Goal: Navigation & Orientation: Find specific page/section

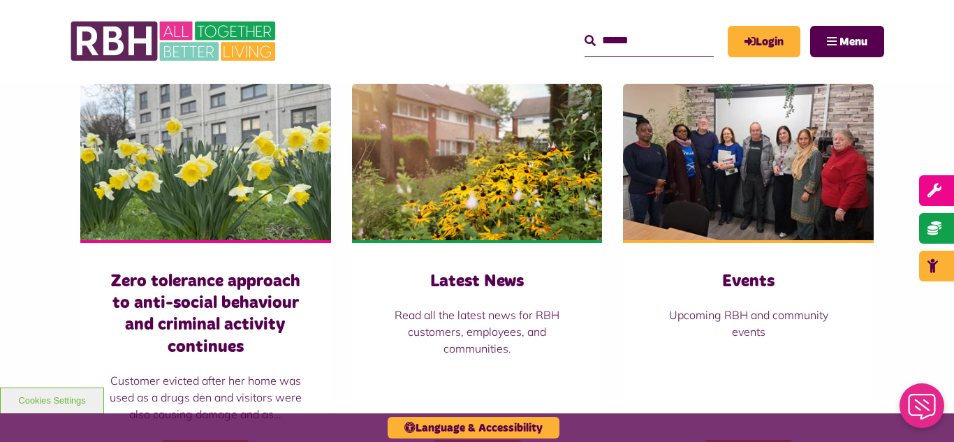
scroll to position [949, 0]
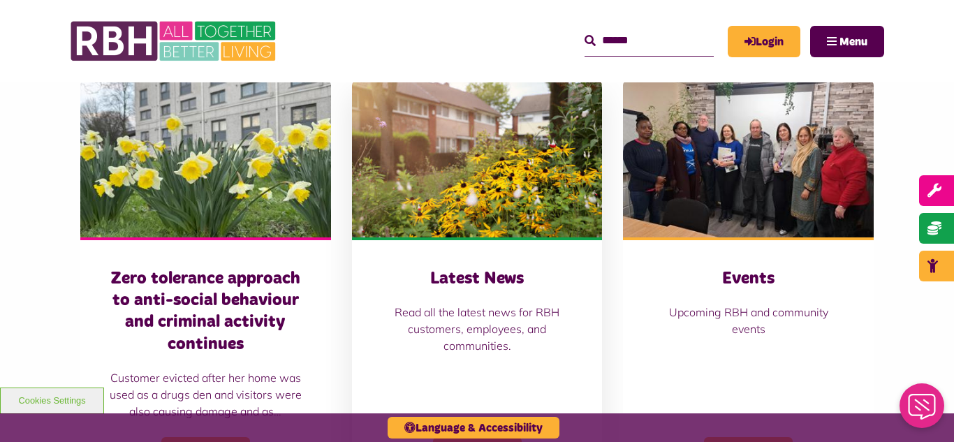
click at [416, 201] on img at bounding box center [477, 159] width 251 height 156
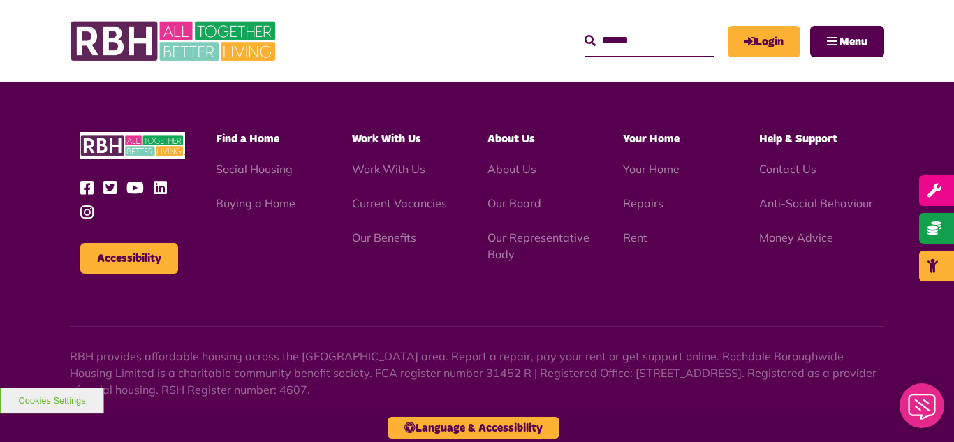
scroll to position [1520, 0]
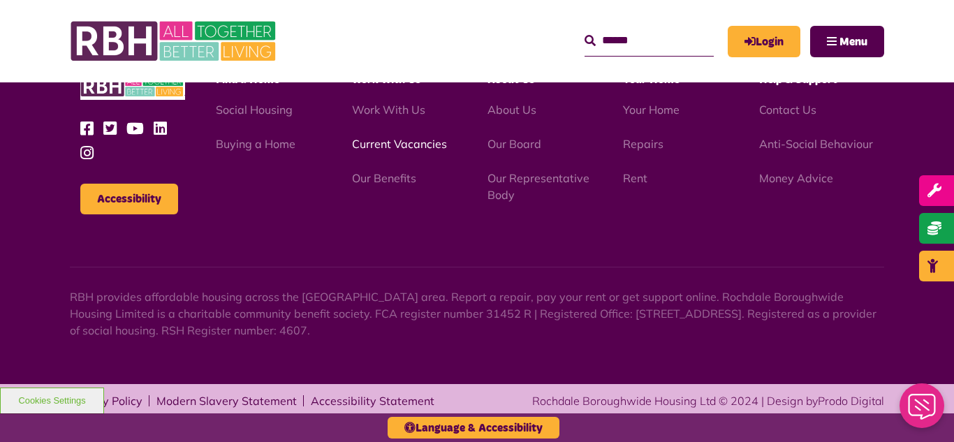
click at [394, 142] on link "Current Vacancies" at bounding box center [399, 144] width 95 height 14
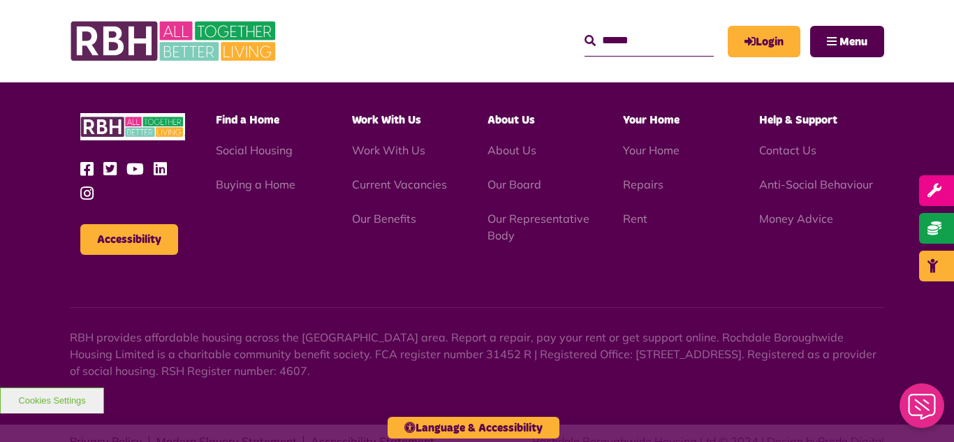
scroll to position [1641, 0]
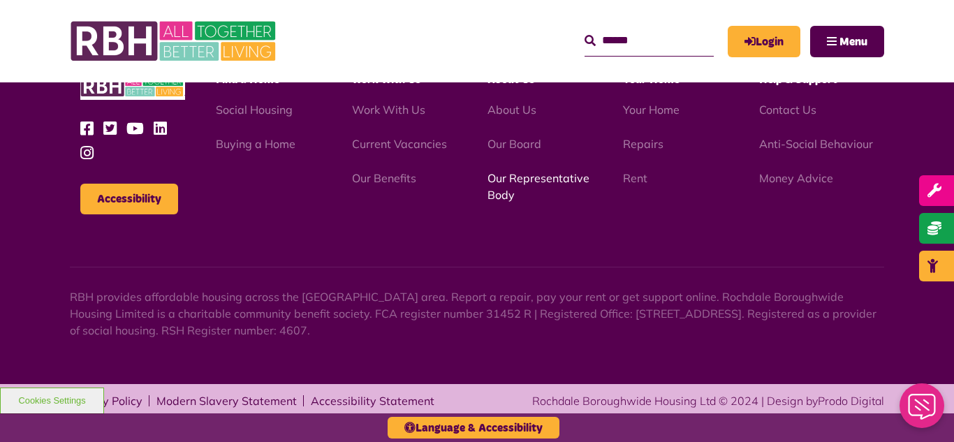
click at [539, 179] on link "Our Representative Body" at bounding box center [538, 186] width 102 height 31
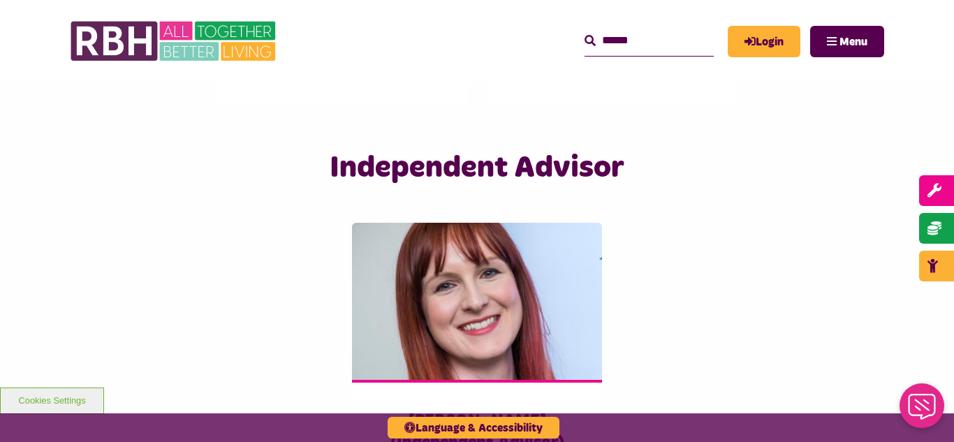
scroll to position [3355, 0]
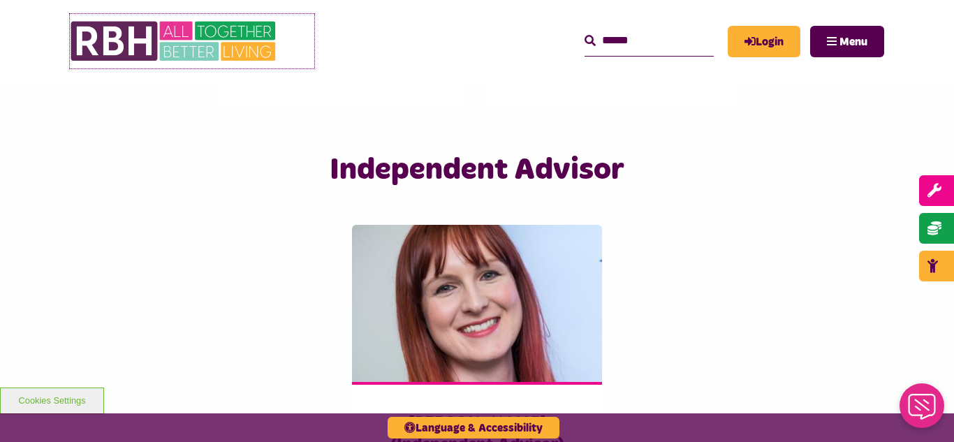
click at [186, 37] on img at bounding box center [174, 41] width 209 height 54
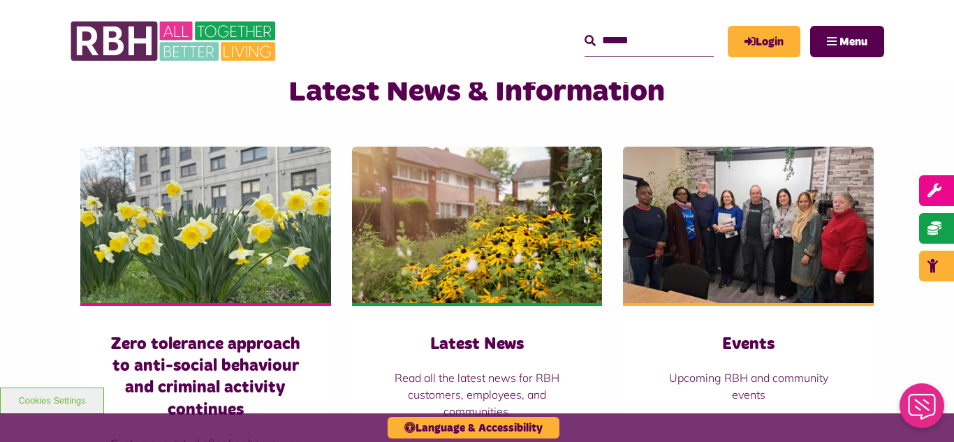
scroll to position [922, 0]
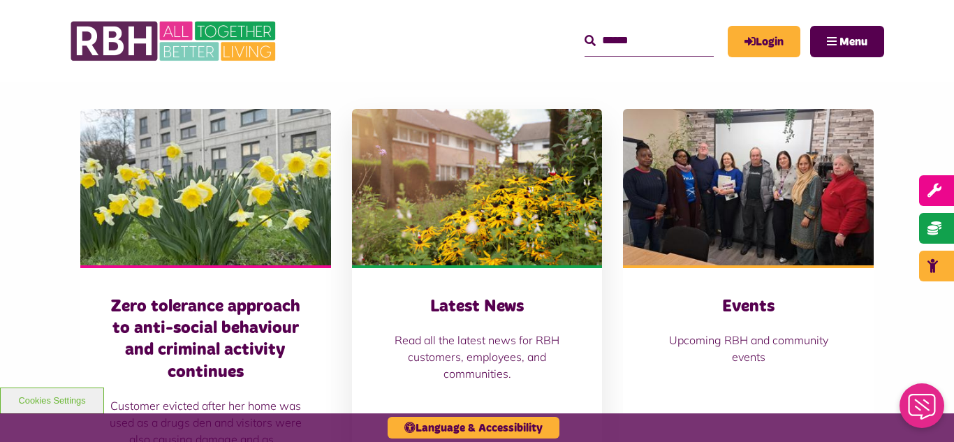
click at [477, 193] on img at bounding box center [477, 187] width 251 height 156
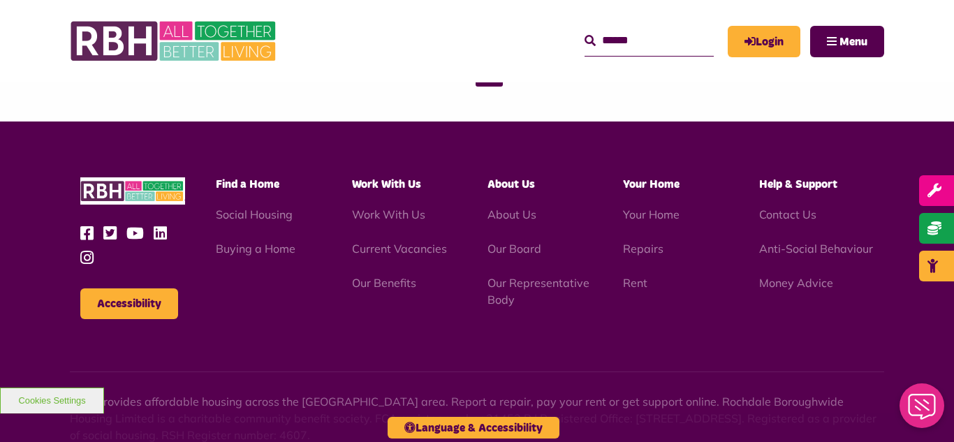
scroll to position [1520, 0]
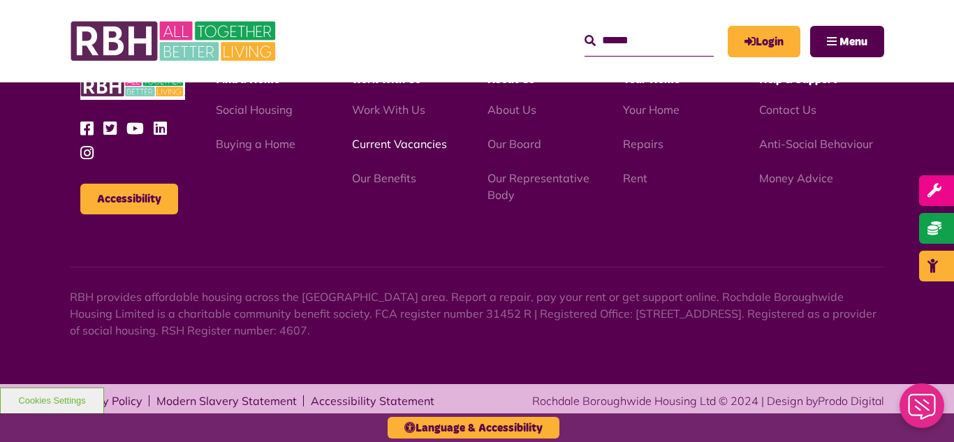
click at [414, 142] on link "Current Vacancies" at bounding box center [399, 144] width 95 height 14
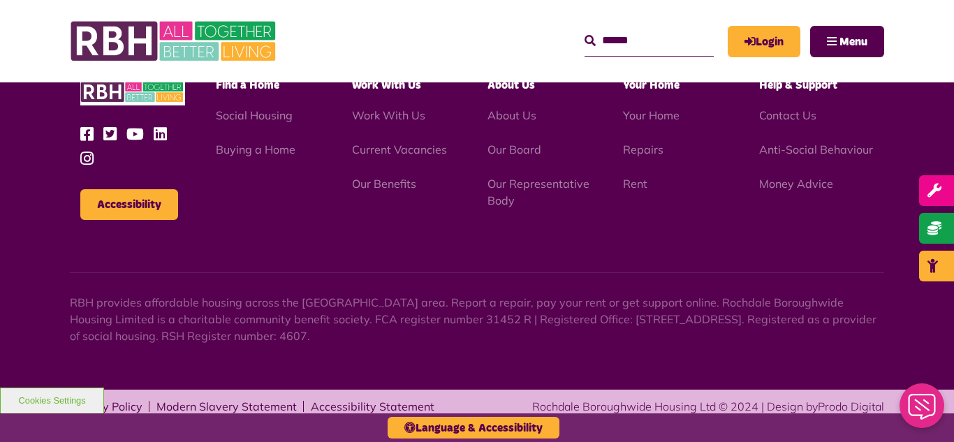
scroll to position [1641, 0]
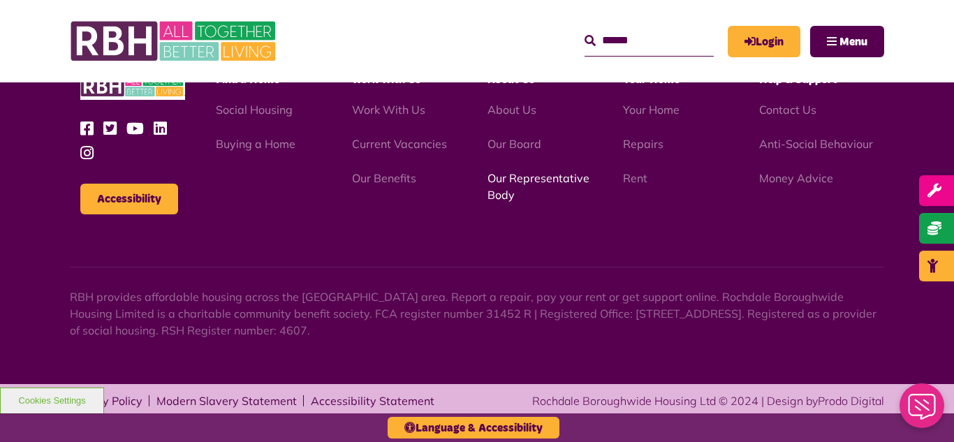
click at [527, 178] on link "Our Representative Body" at bounding box center [538, 186] width 102 height 31
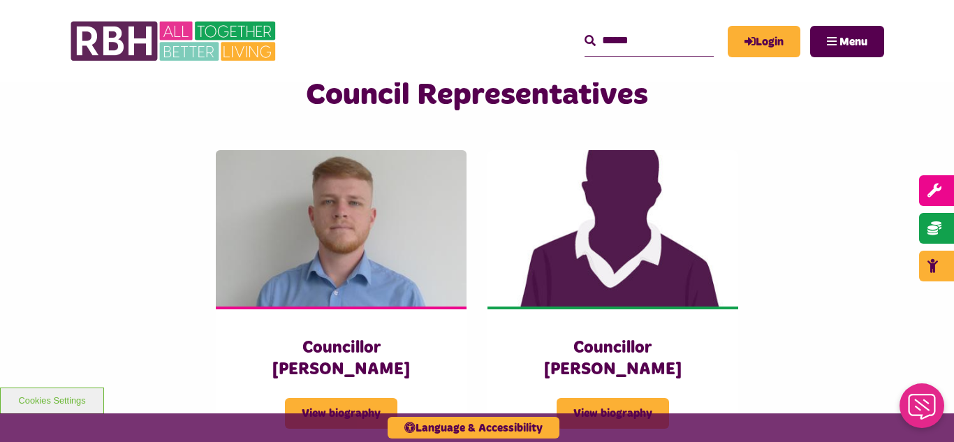
scroll to position [2988, 0]
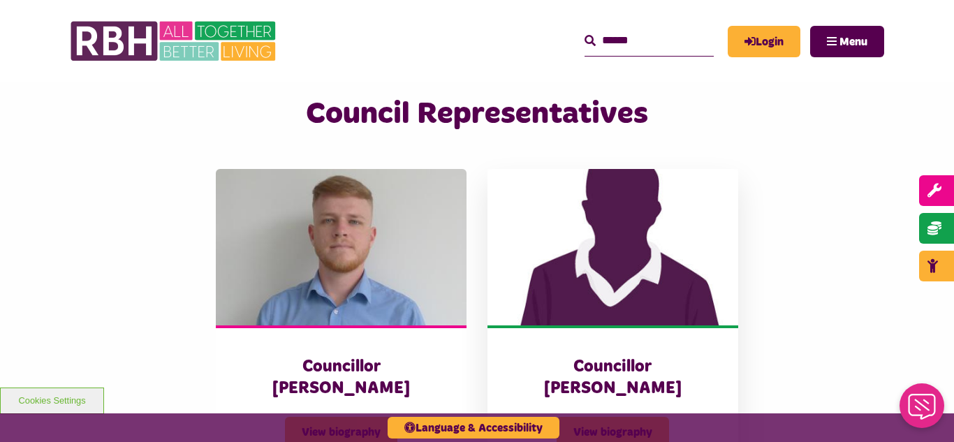
click at [607, 260] on img at bounding box center [612, 247] width 251 height 156
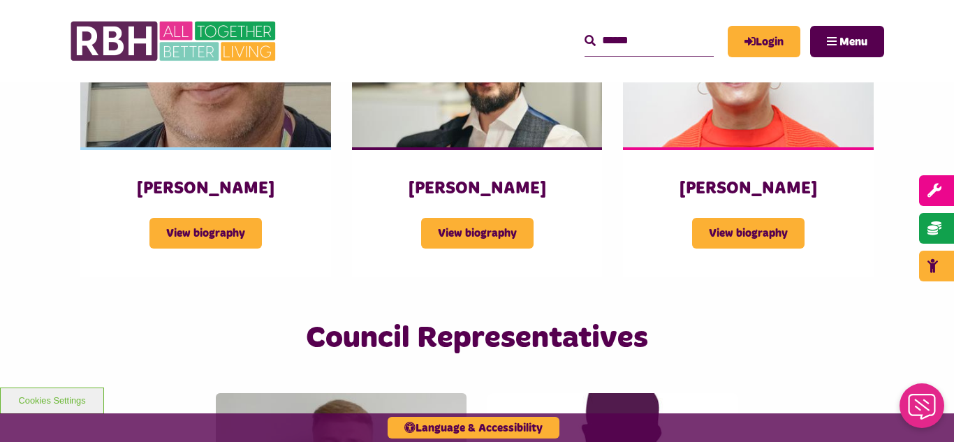
scroll to position [2894, 0]
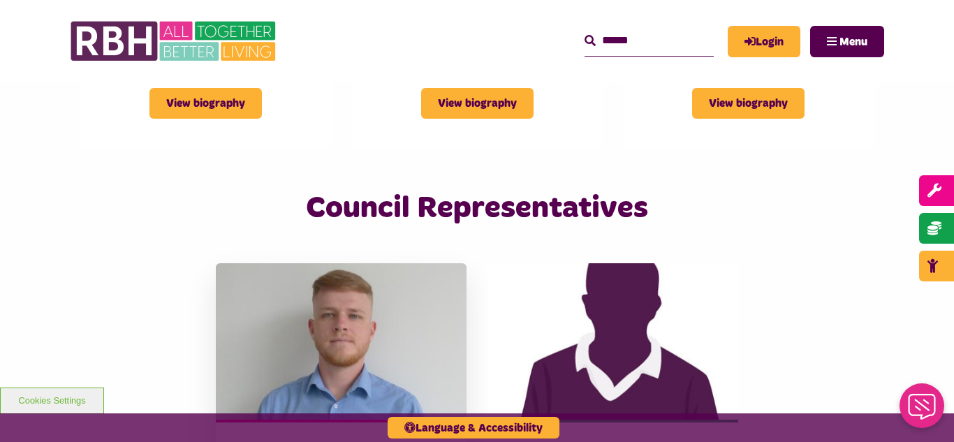
click at [357, 263] on img at bounding box center [341, 341] width 251 height 156
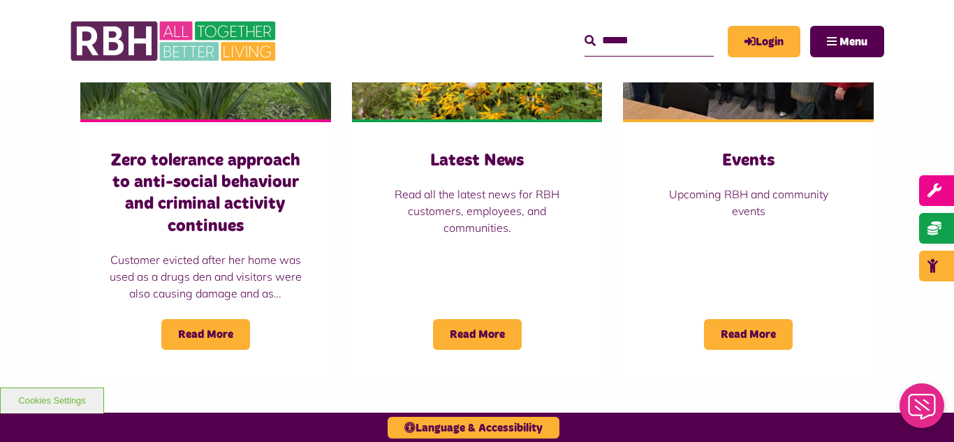
scroll to position [1089, 0]
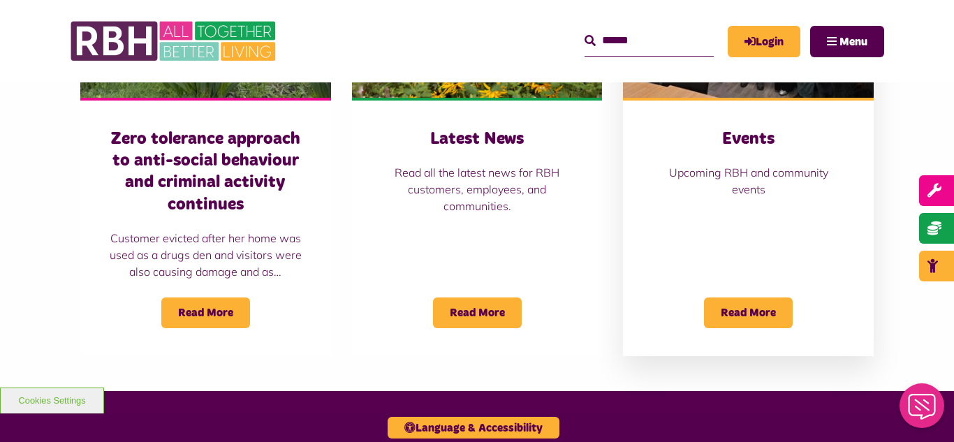
click at [694, 93] on img at bounding box center [748, 19] width 251 height 156
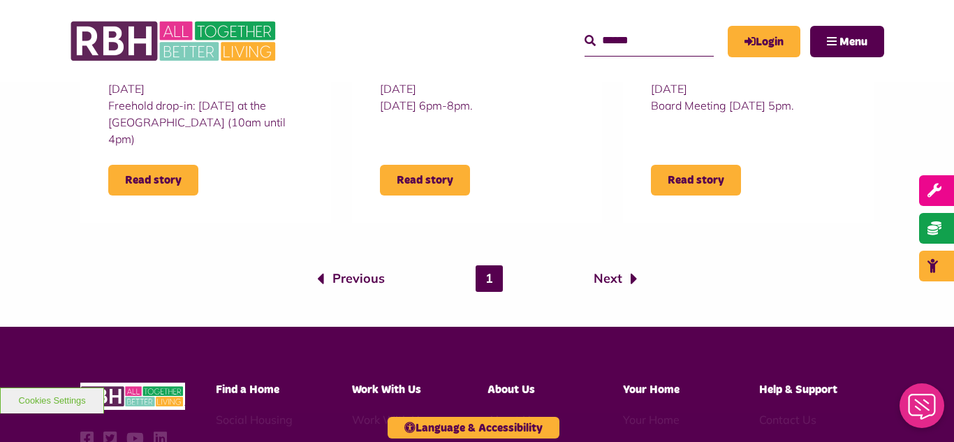
scroll to position [1564, 0]
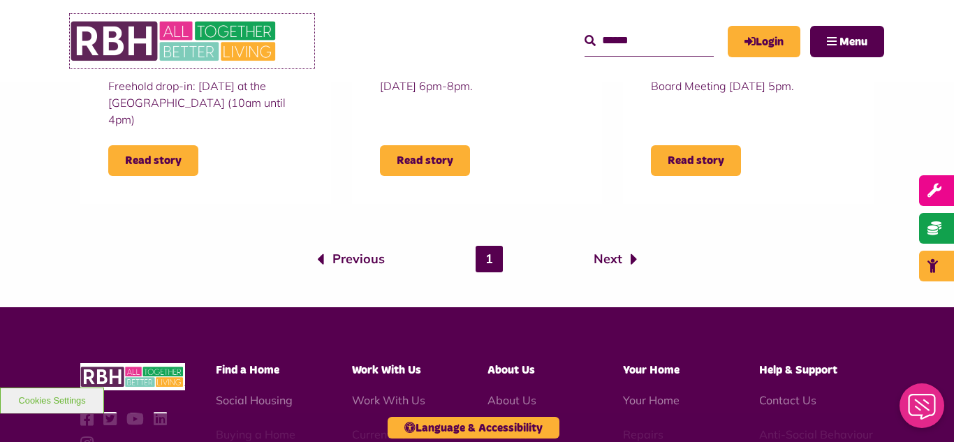
click at [186, 41] on img at bounding box center [174, 41] width 209 height 54
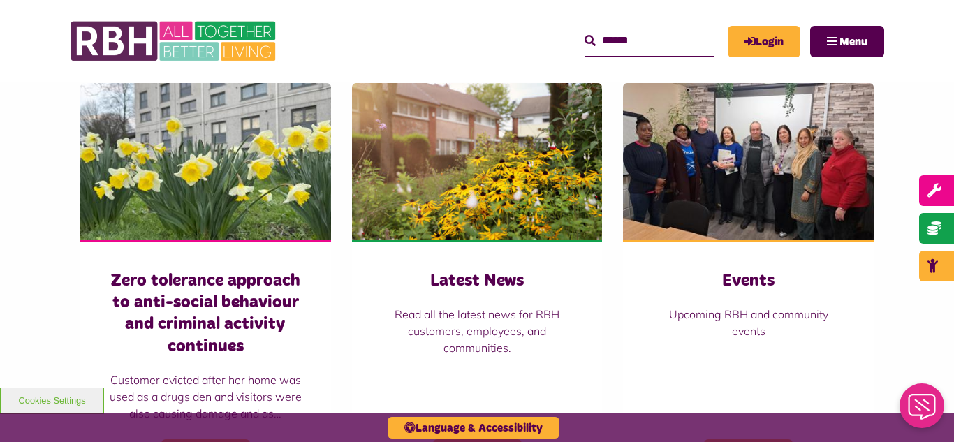
scroll to position [977, 0]
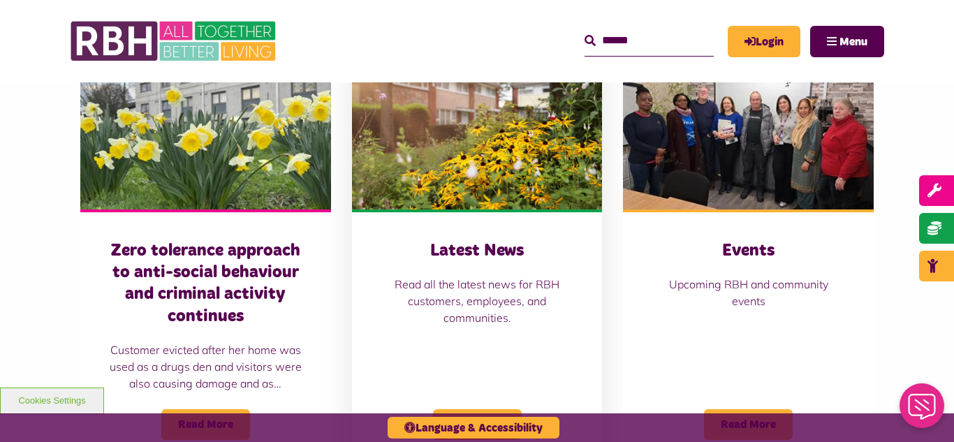
click at [430, 168] on img at bounding box center [477, 131] width 251 height 156
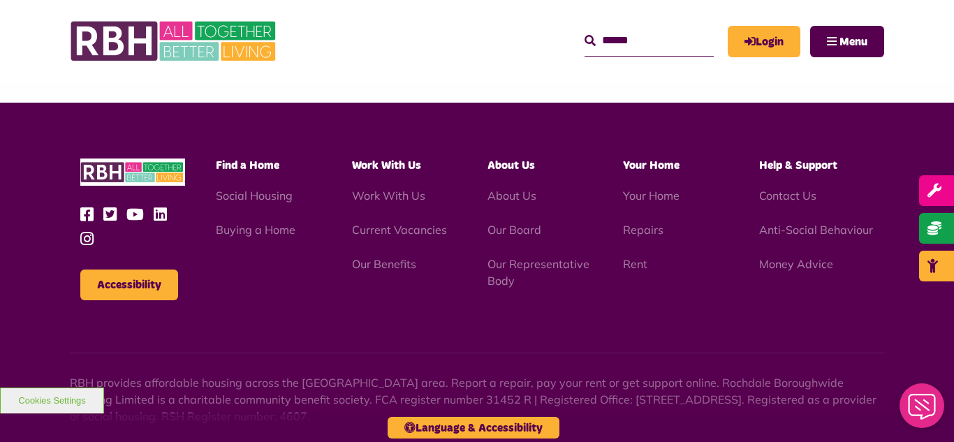
scroll to position [1520, 0]
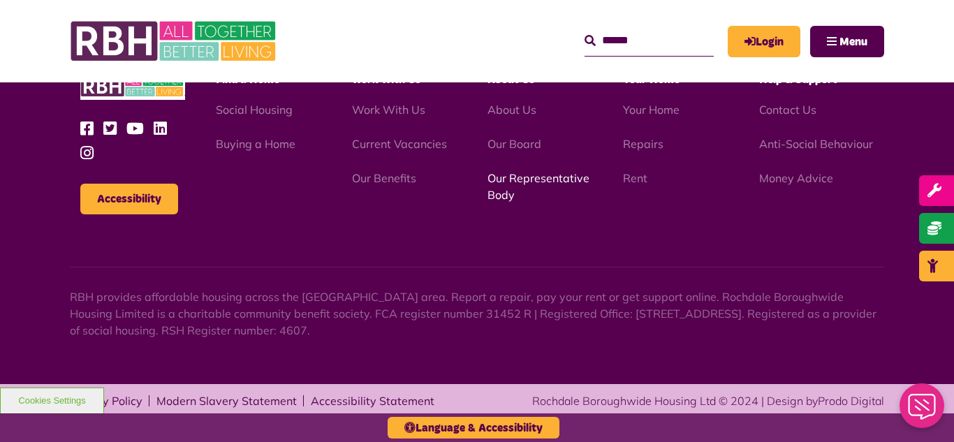
click at [525, 182] on link "Our Representative Body" at bounding box center [538, 186] width 102 height 31
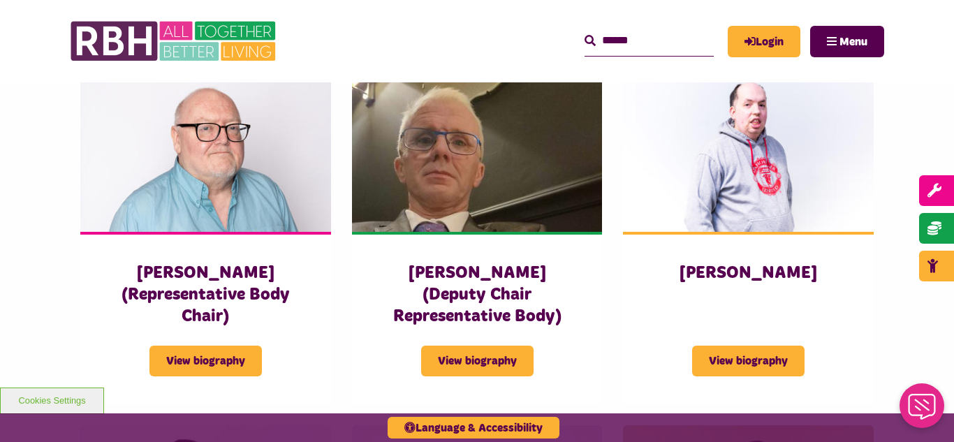
scroll to position [1010, 0]
